Goal: Task Accomplishment & Management: Manage account settings

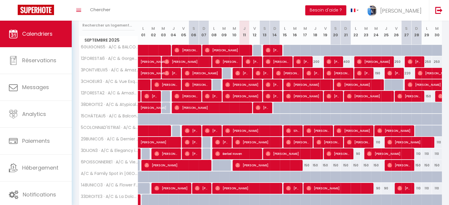
scroll to position [89, 0]
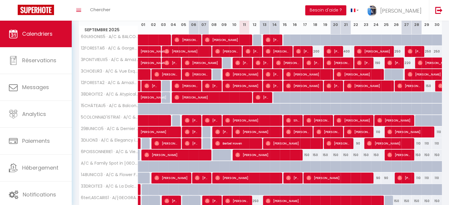
drag, startPoint x: 307, startPoint y: 153, endPoint x: 319, endPoint y: 153, distance: 11.8
click at [307, 153] on div "150" at bounding box center [306, 155] width 10 height 11
type input "150"
type input "Mer 17 Septembre 2025"
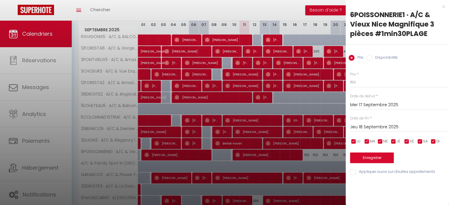
click at [387, 127] on input "Jeu 18 Septembre 2025" at bounding box center [399, 128] width 99 height 8
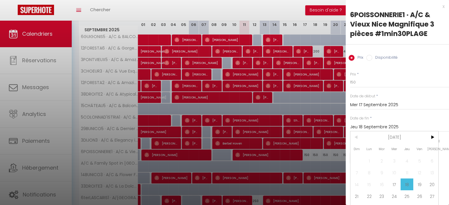
scroll to position [13, 0]
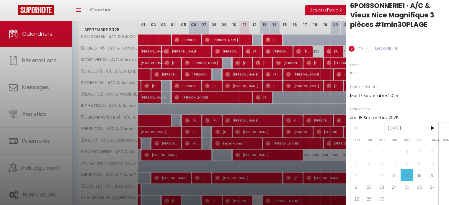
click at [429, 171] on span "20" at bounding box center [432, 176] width 13 height 12
type input "Sam 20 Septembre 2025"
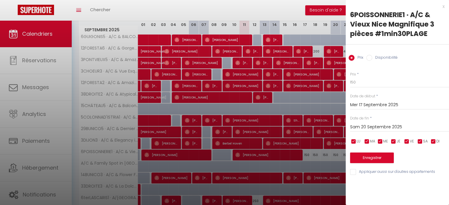
scroll to position [0, 0]
click at [353, 82] on input "150" at bounding box center [399, 82] width 99 height 11
type input "130"
click at [375, 155] on button "Enregistrer" at bounding box center [372, 158] width 44 height 11
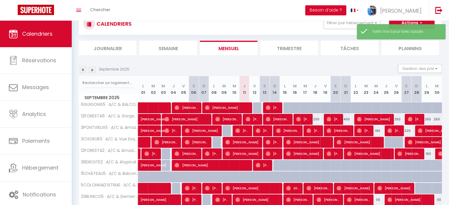
scroll to position [89, 0]
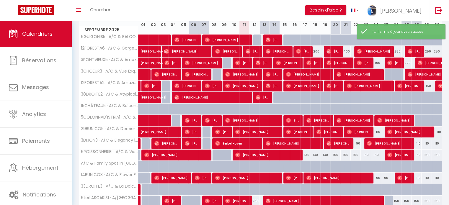
click at [347, 155] on div "150" at bounding box center [346, 155] width 10 height 11
type input "150"
type input "Dim 21 Septembre 2025"
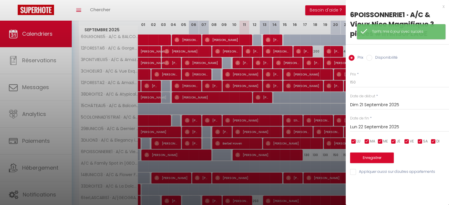
click at [378, 129] on input "Lun 22 Septembre 2025" at bounding box center [399, 128] width 99 height 8
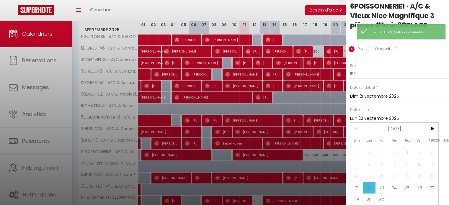
scroll to position [13, 0]
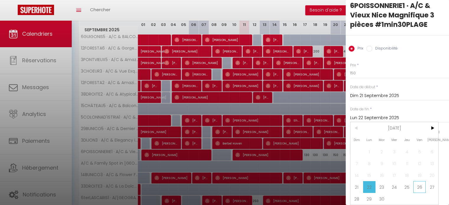
click at [416, 181] on span "26" at bounding box center [420, 187] width 13 height 12
type input "Ven 26 Septembre 2025"
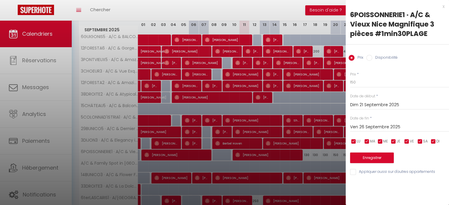
scroll to position [0, 0]
click at [352, 80] on input "150" at bounding box center [399, 82] width 99 height 11
type input "130"
click at [360, 160] on button "Enregistrer" at bounding box center [372, 158] width 44 height 11
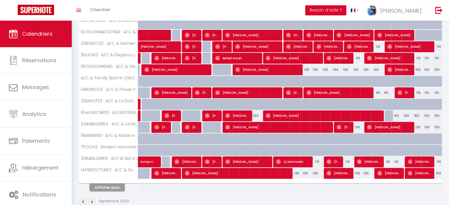
scroll to position [177, 0]
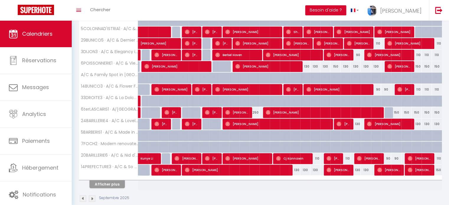
click at [297, 170] on div "130" at bounding box center [295, 170] width 10 height 11
type input "130"
type input "[DATE]"
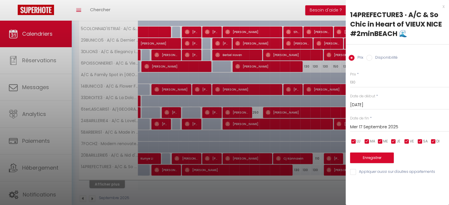
click at [391, 125] on input "Mer 17 Septembre 2025" at bounding box center [399, 128] width 99 height 8
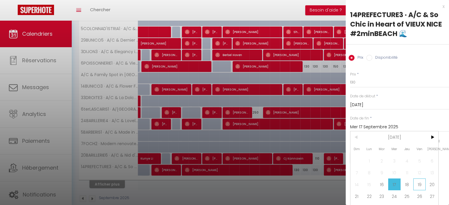
click at [414, 185] on span "19" at bounding box center [420, 185] width 13 height 12
type input "Ven 19 Septembre 2025"
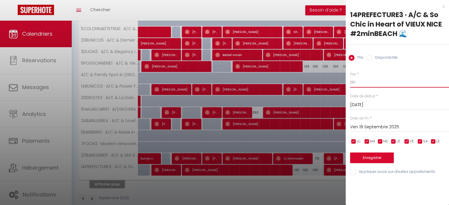
click at [352, 81] on input "130" at bounding box center [399, 82] width 99 height 11
type input "110"
click at [372, 159] on button "Enregistrer" at bounding box center [372, 158] width 44 height 11
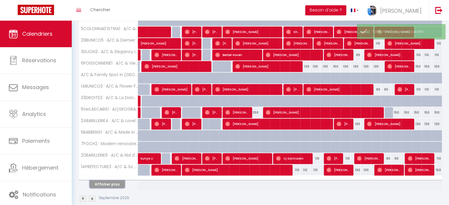
drag, startPoint x: 109, startPoint y: 185, endPoint x: 262, endPoint y: 147, distance: 158.2
click at [109, 185] on button "Afficher plus" at bounding box center [107, 185] width 35 height 8
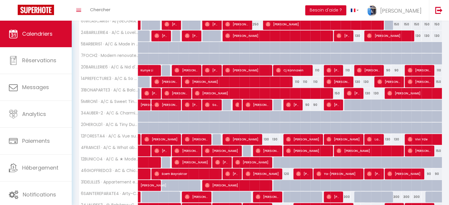
scroll to position [266, 0]
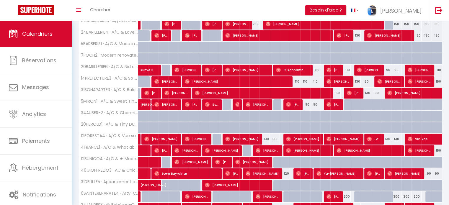
click at [267, 138] on div "130" at bounding box center [265, 139] width 10 height 11
type input "130"
type input "[DATE]"
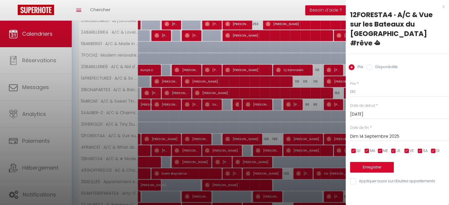
click at [371, 133] on input "Dim 14 Septembre 2025" at bounding box center [399, 137] width 99 height 8
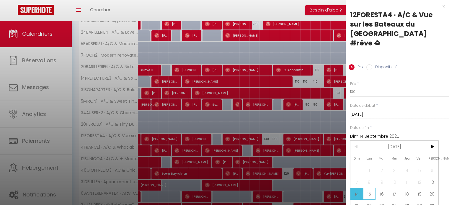
click at [372, 188] on span "15" at bounding box center [369, 194] width 13 height 12
type input "Lun 15 Septembre 2025"
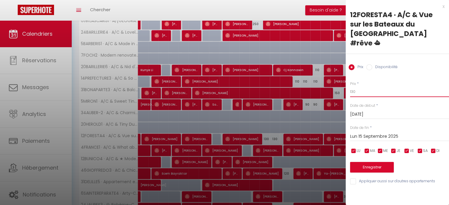
click at [352, 87] on input "130" at bounding box center [399, 92] width 99 height 11
type input "150"
click at [364, 162] on button "Enregistrer" at bounding box center [372, 167] width 44 height 11
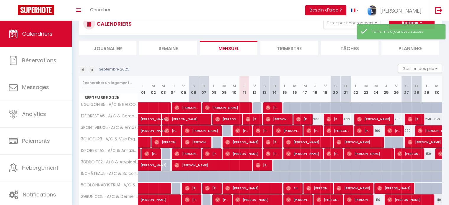
scroll to position [186, 0]
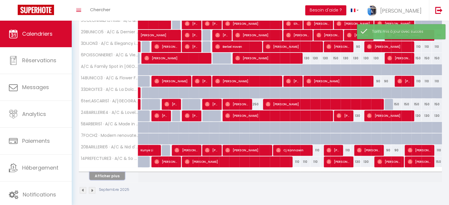
click at [106, 176] on button "Afficher plus" at bounding box center [107, 176] width 35 height 8
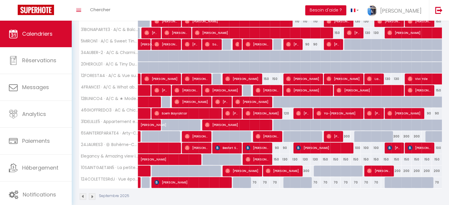
scroll to position [332, 0]
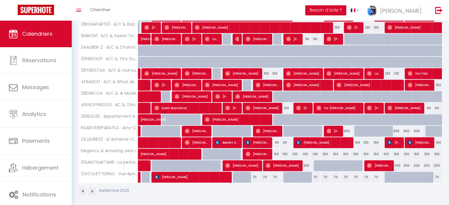
click at [278, 152] on div "150" at bounding box center [275, 154] width 10 height 11
type input "150"
type input "Dim 14 Septembre 2025"
type input "Lun 15 Septembre 2025"
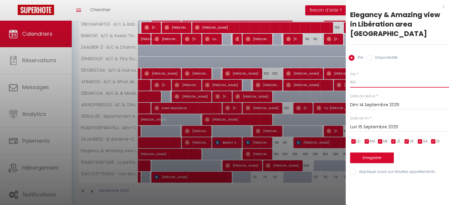
drag, startPoint x: 355, startPoint y: 72, endPoint x: 351, endPoint y: 71, distance: 3.3
click at [351, 77] on input "150" at bounding box center [399, 82] width 99 height 11
type input "130"
click at [373, 153] on button "Enregistrer" at bounding box center [372, 158] width 44 height 11
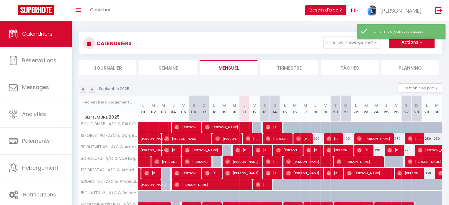
scroll to position [0, 0]
